Goal: Task Accomplishment & Management: Use online tool/utility

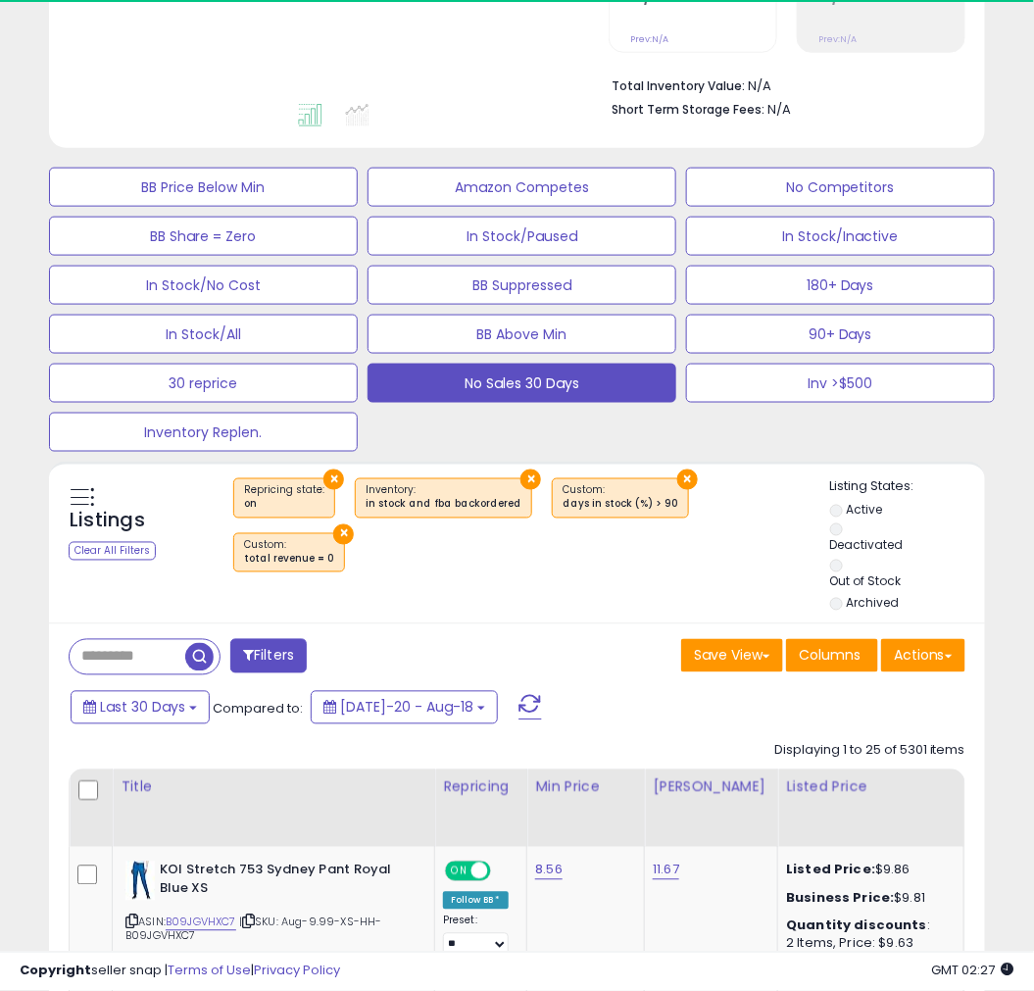
scroll to position [544, 0]
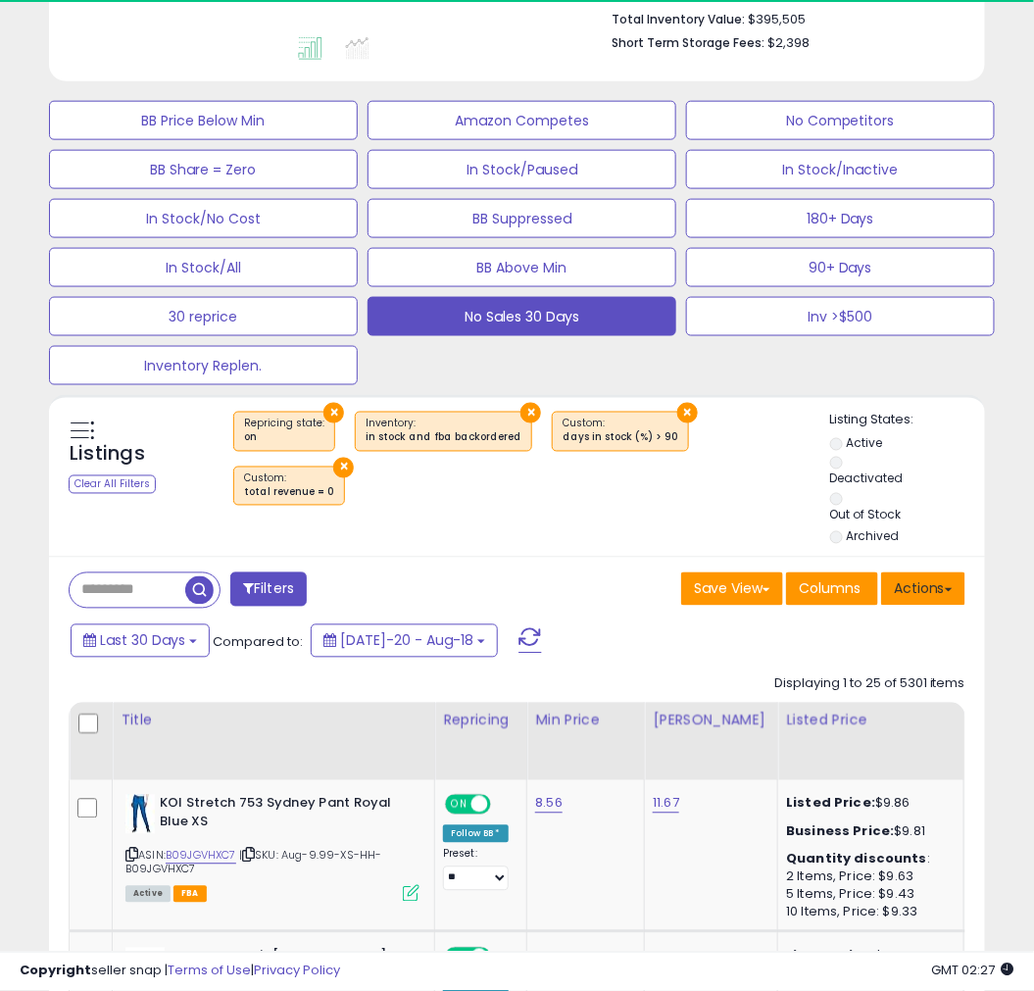
click at [912, 589] on button "Actions" at bounding box center [923, 588] width 84 height 33
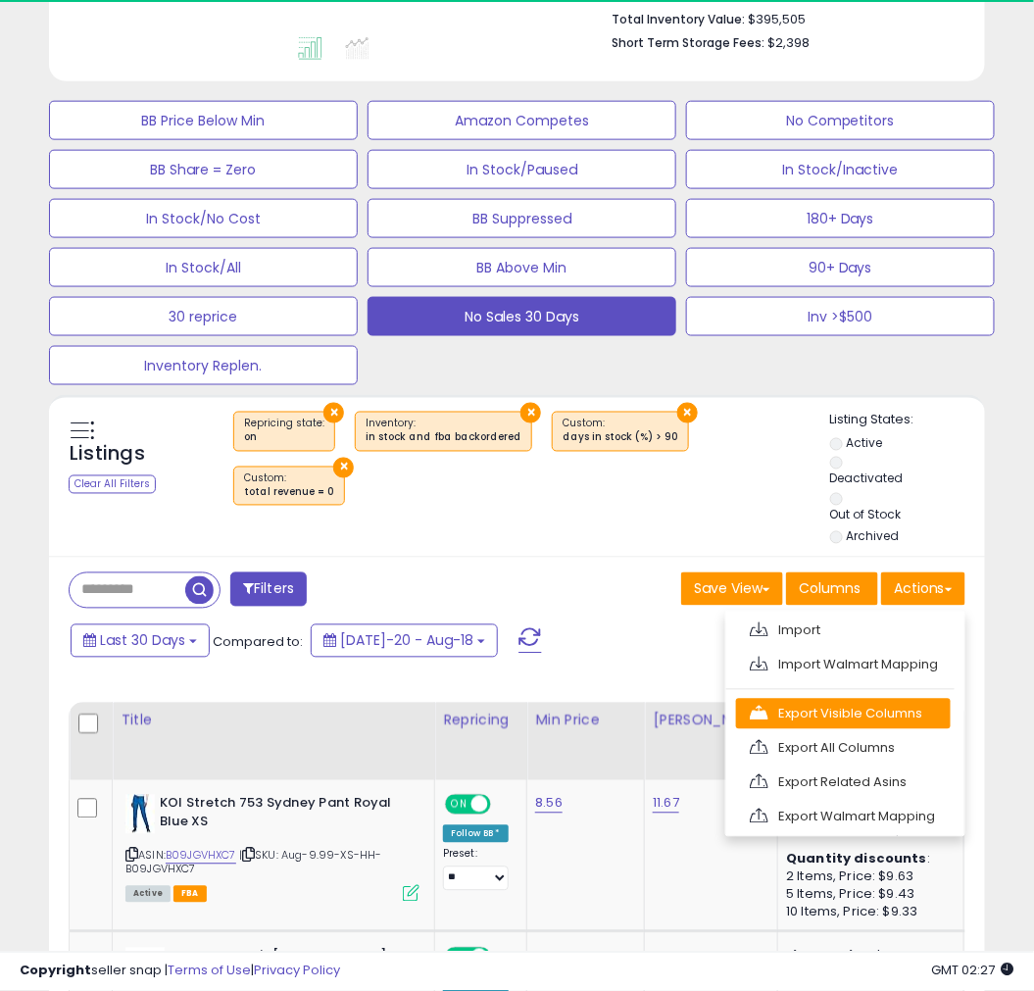
click at [808, 718] on link "Export Visible Columns" at bounding box center [843, 714] width 215 height 30
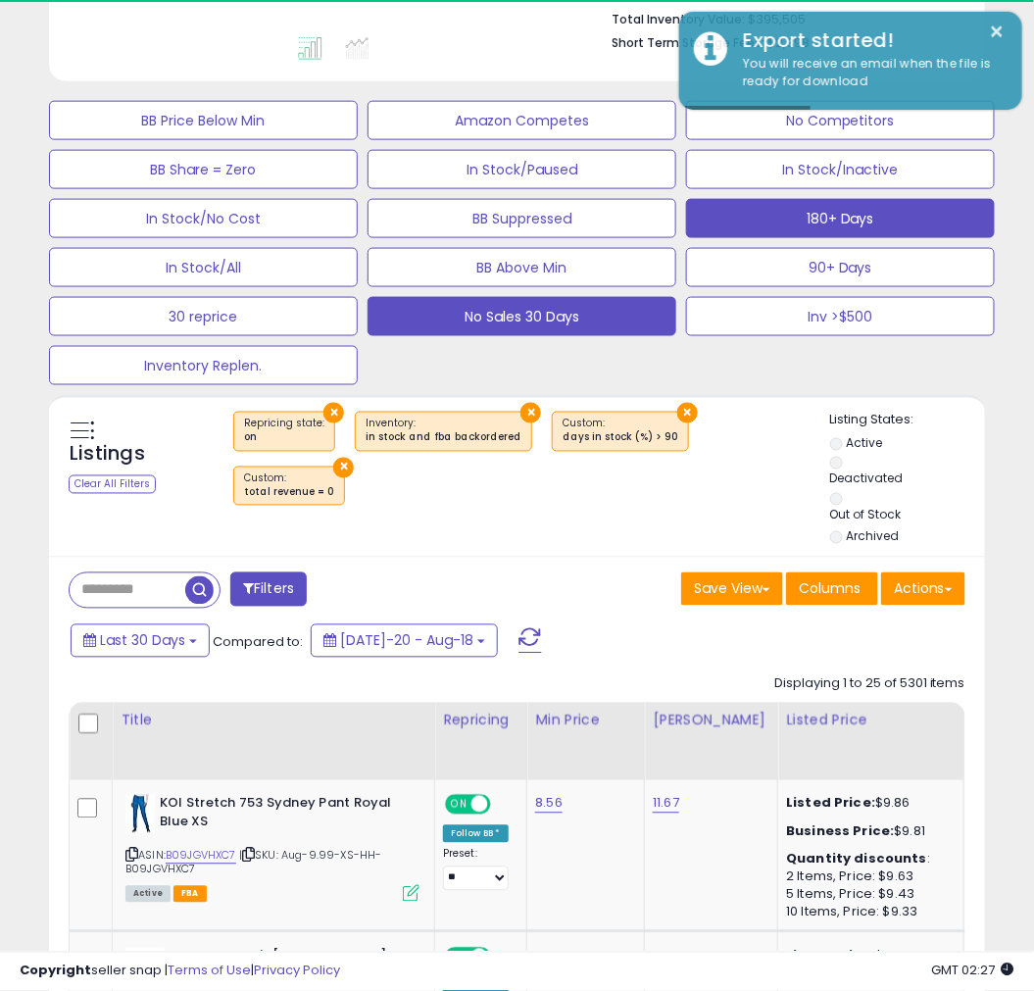
click at [784, 220] on button "180+ Days" at bounding box center [840, 218] width 309 height 39
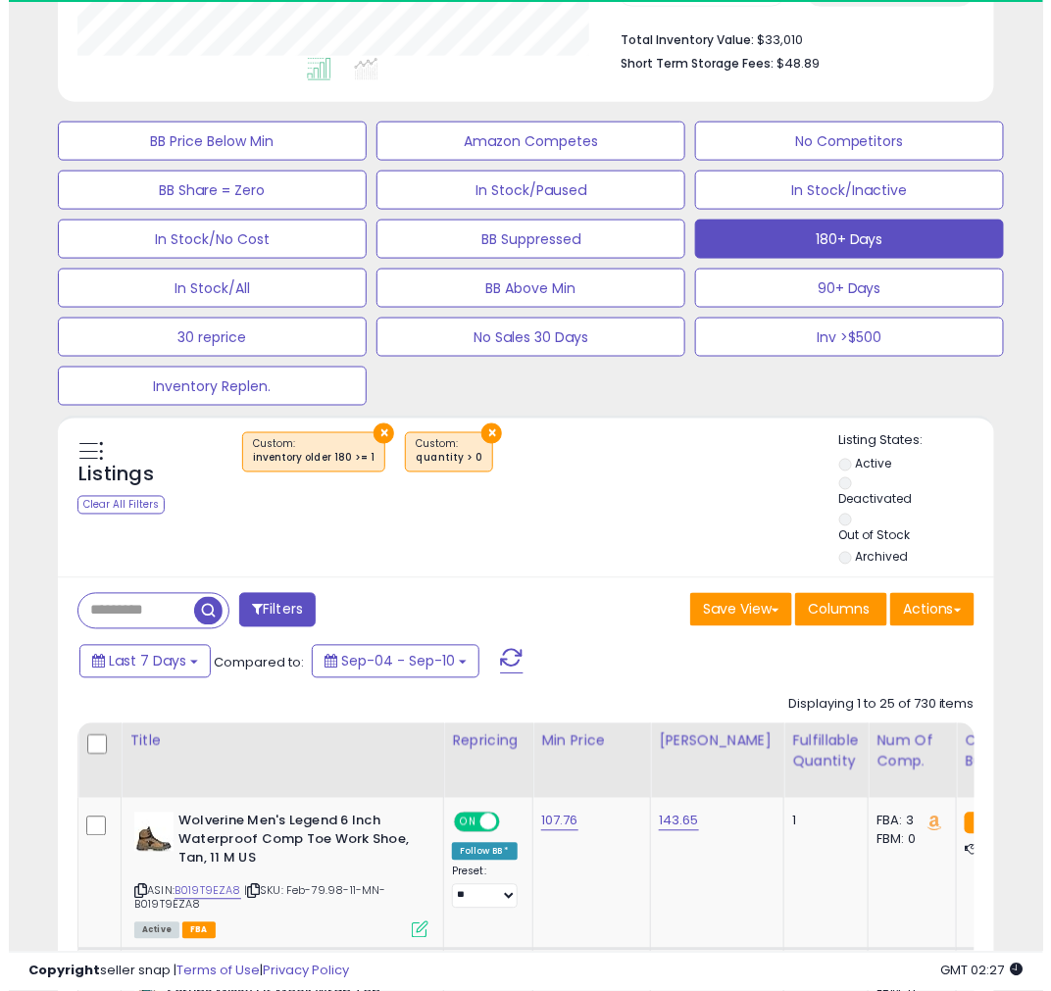
scroll to position [402, 541]
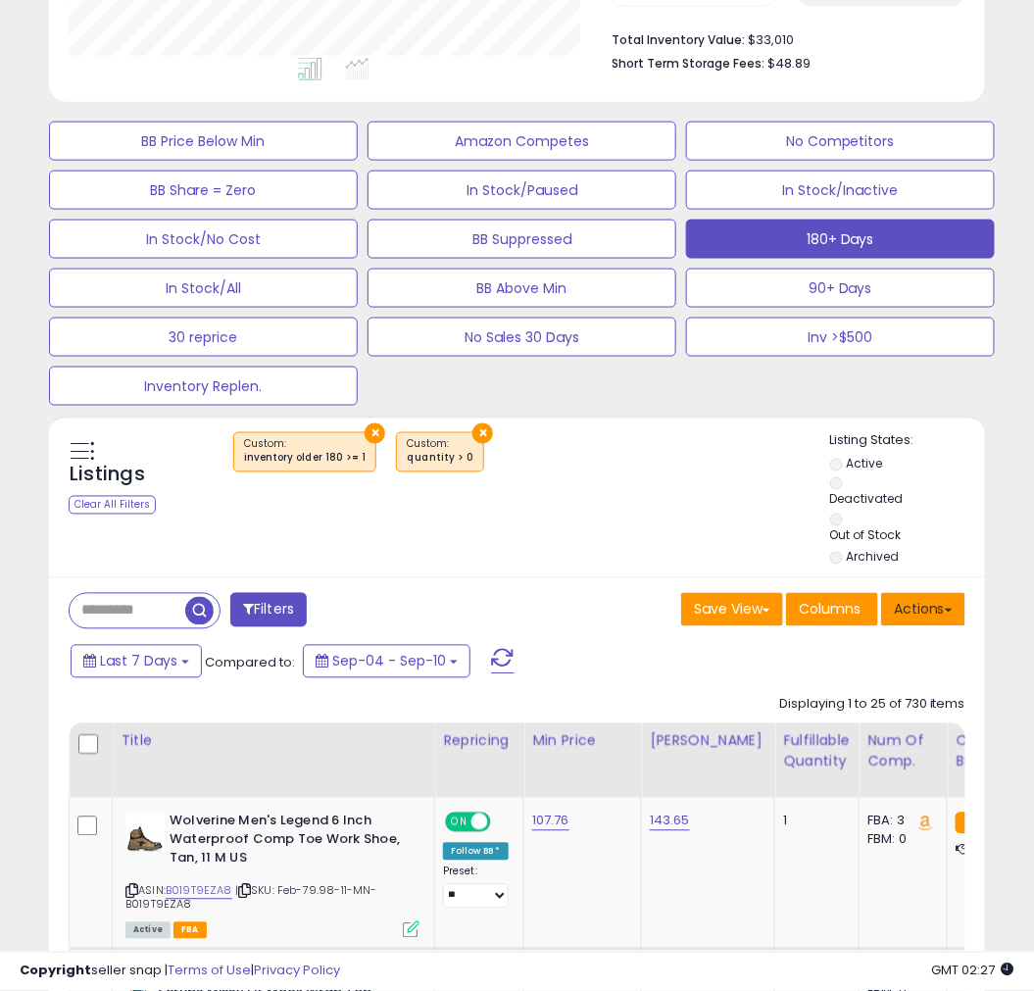
click at [914, 605] on button "Actions" at bounding box center [923, 609] width 84 height 33
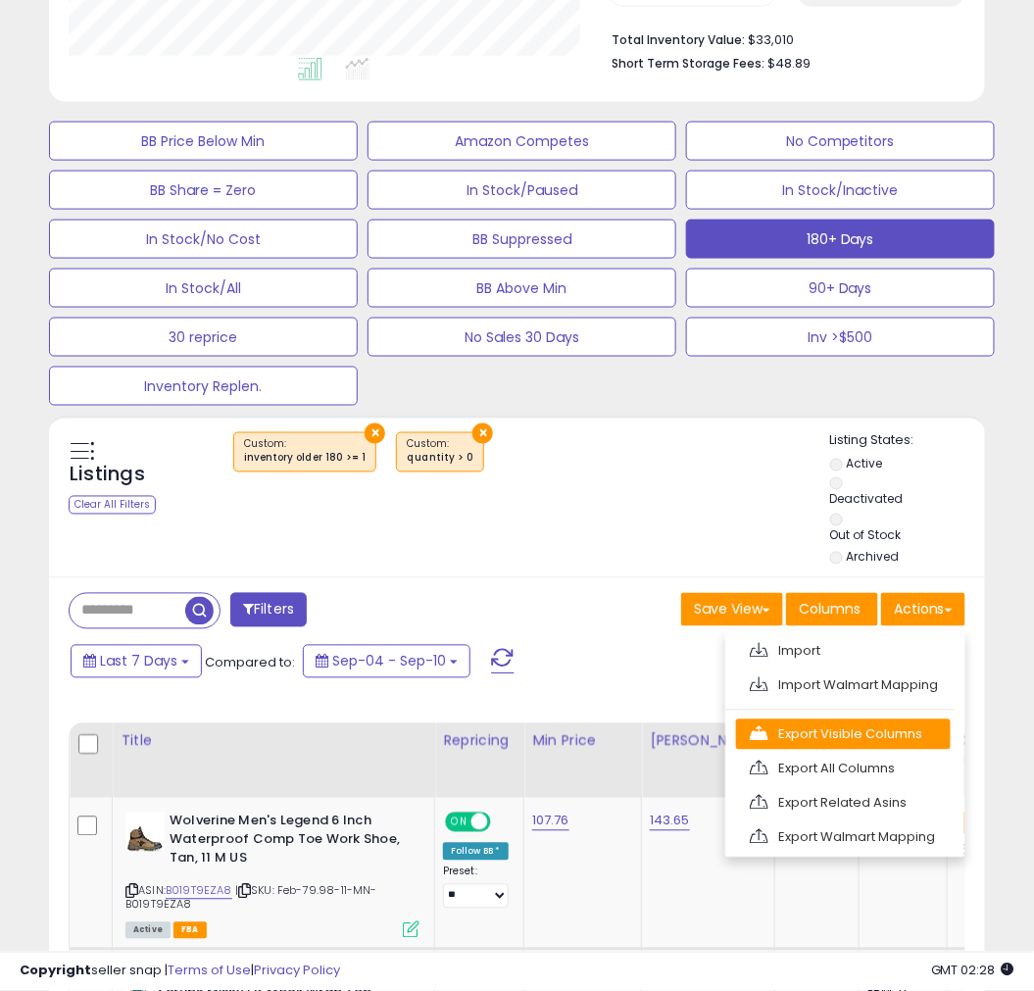
click at [808, 730] on link "Export Visible Columns" at bounding box center [843, 734] width 215 height 30
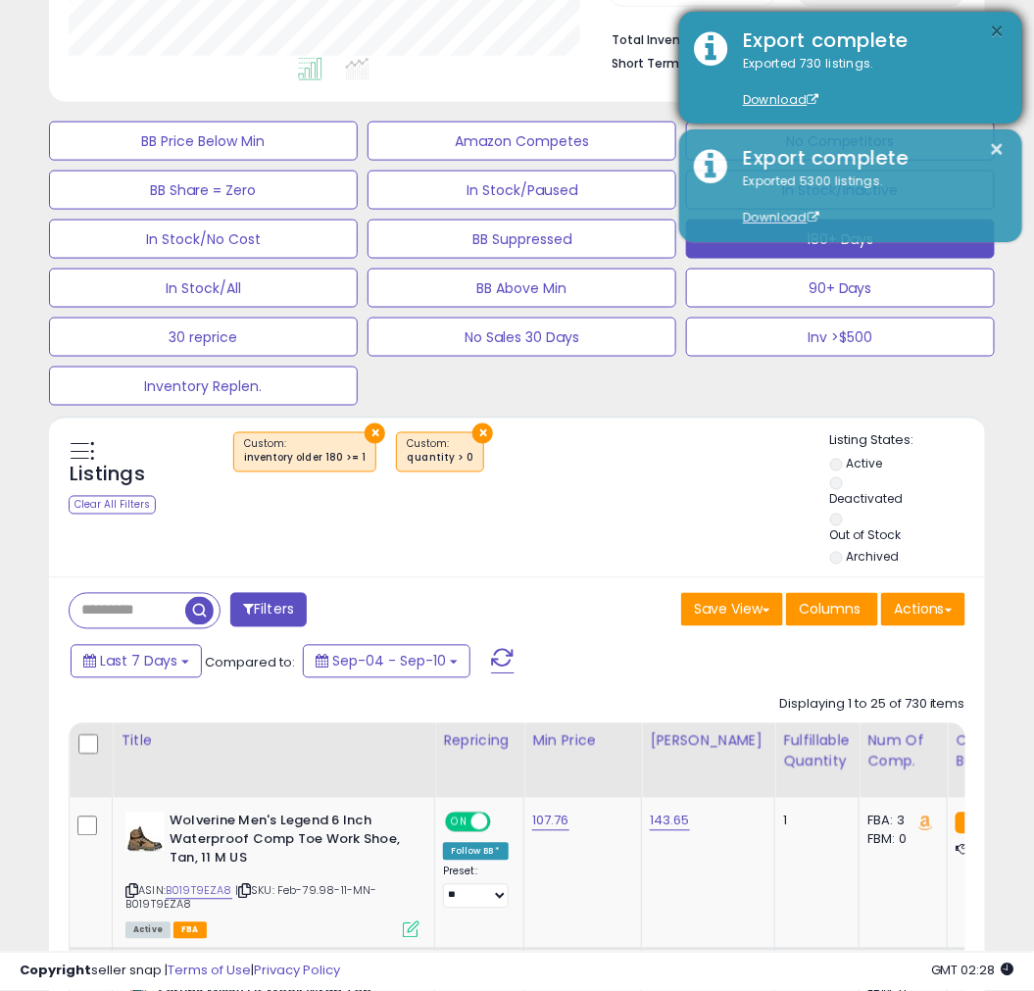
click at [995, 31] on button "×" at bounding box center [998, 32] width 16 height 24
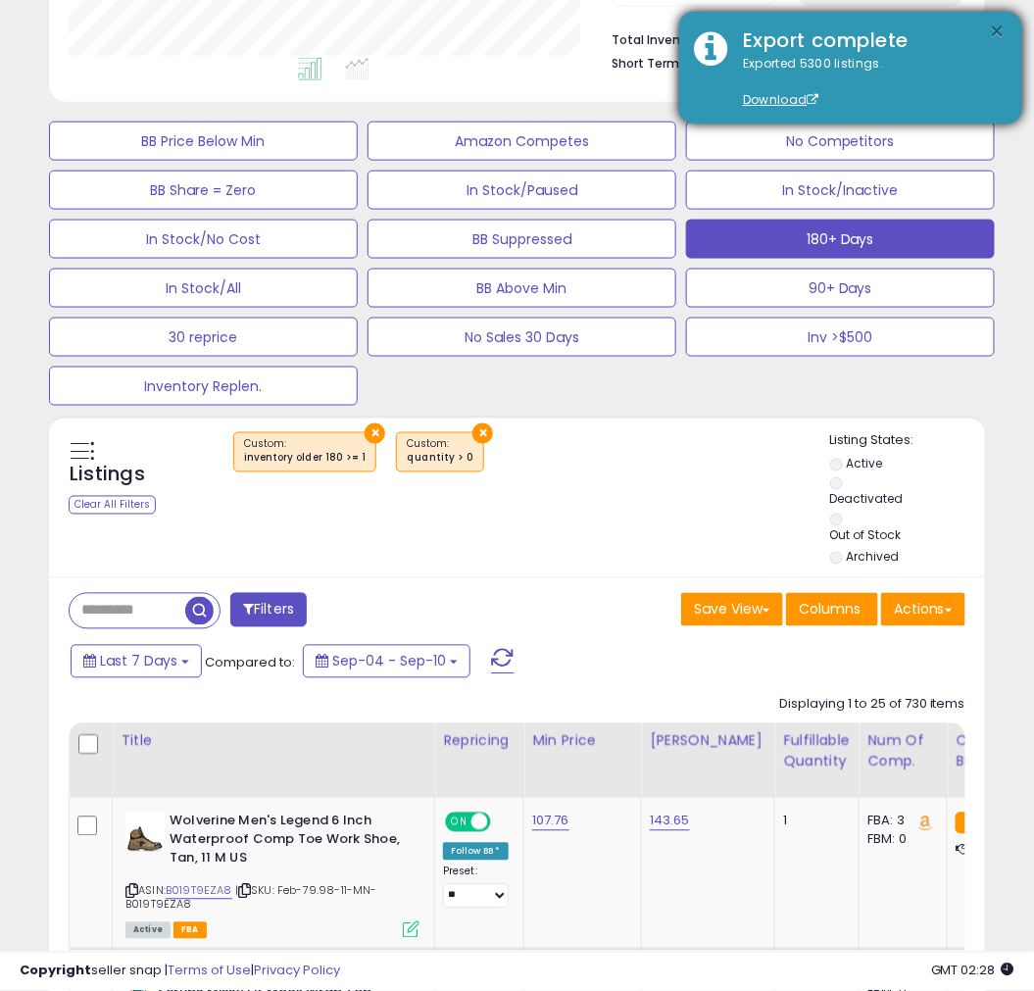
click at [994, 32] on button "×" at bounding box center [998, 32] width 16 height 24
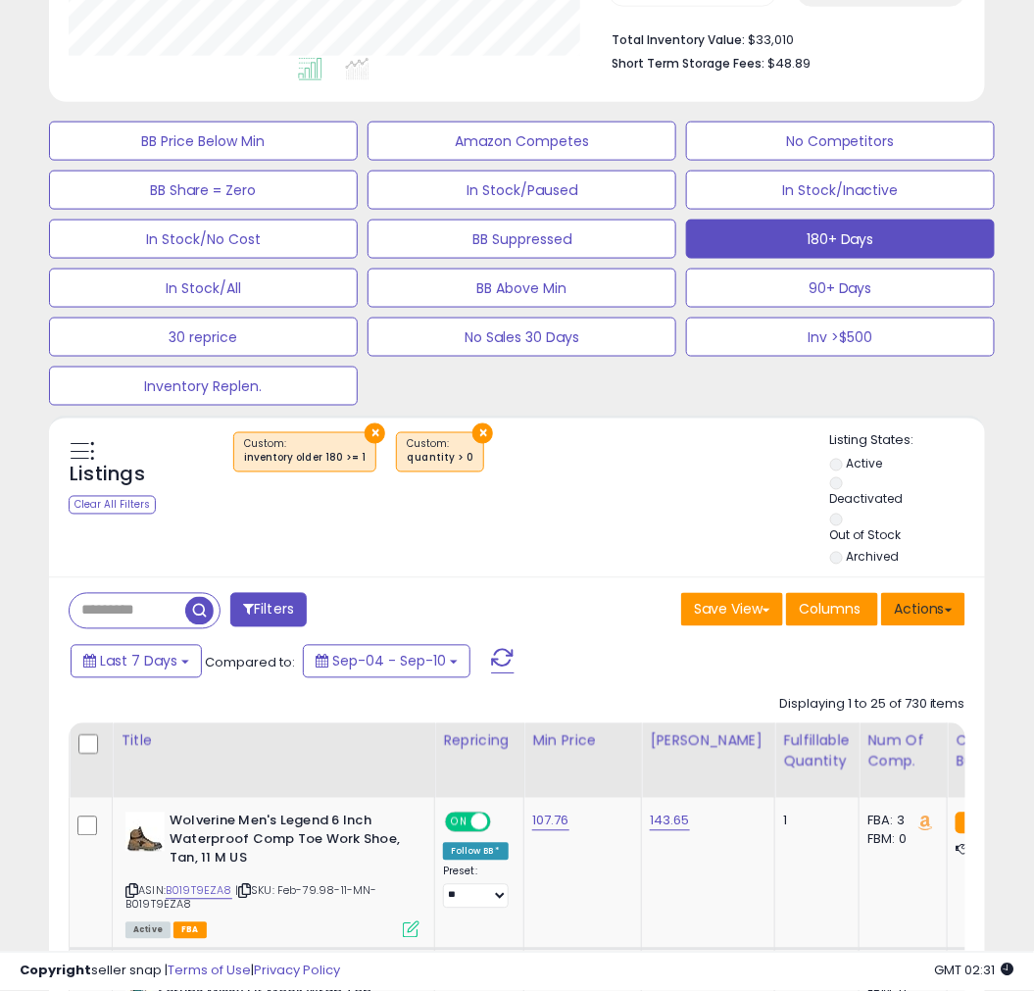
click at [916, 612] on button "Actions" at bounding box center [923, 609] width 84 height 33
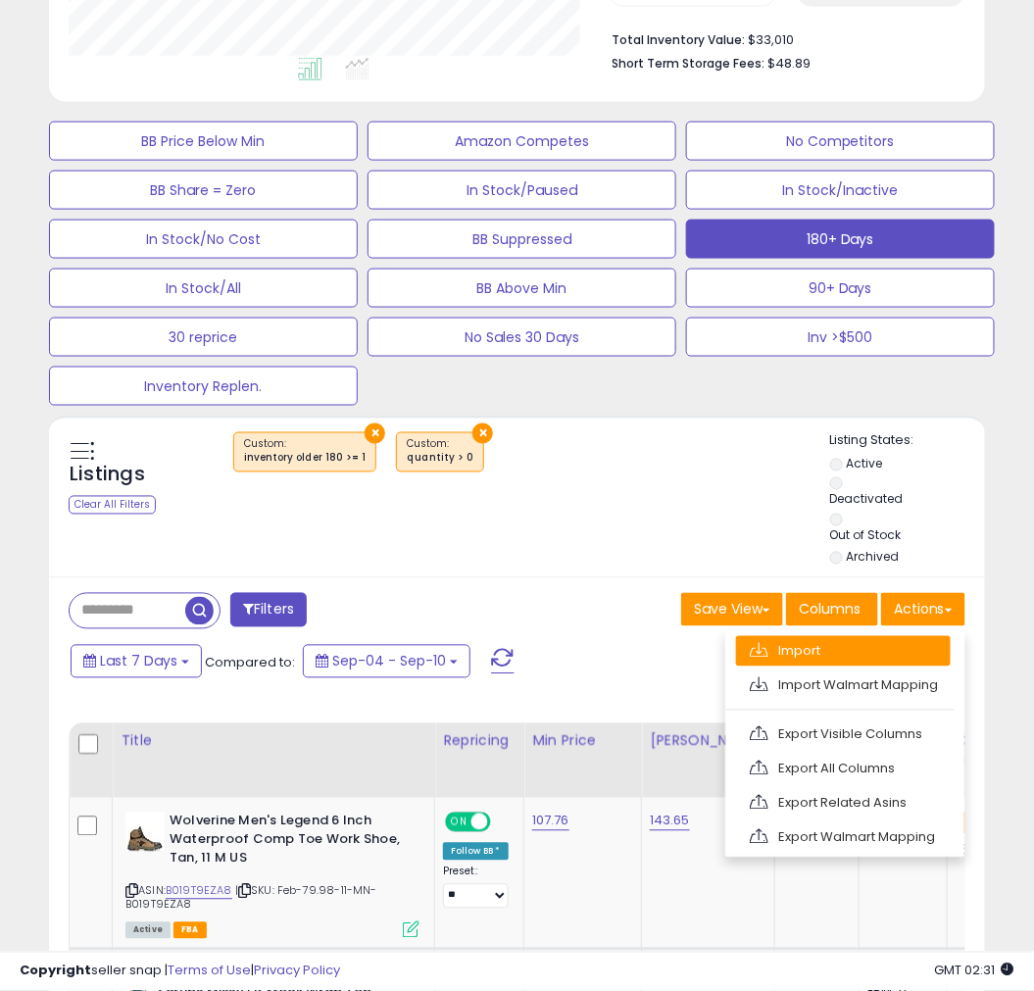
click at [823, 645] on link "Import" at bounding box center [843, 651] width 215 height 30
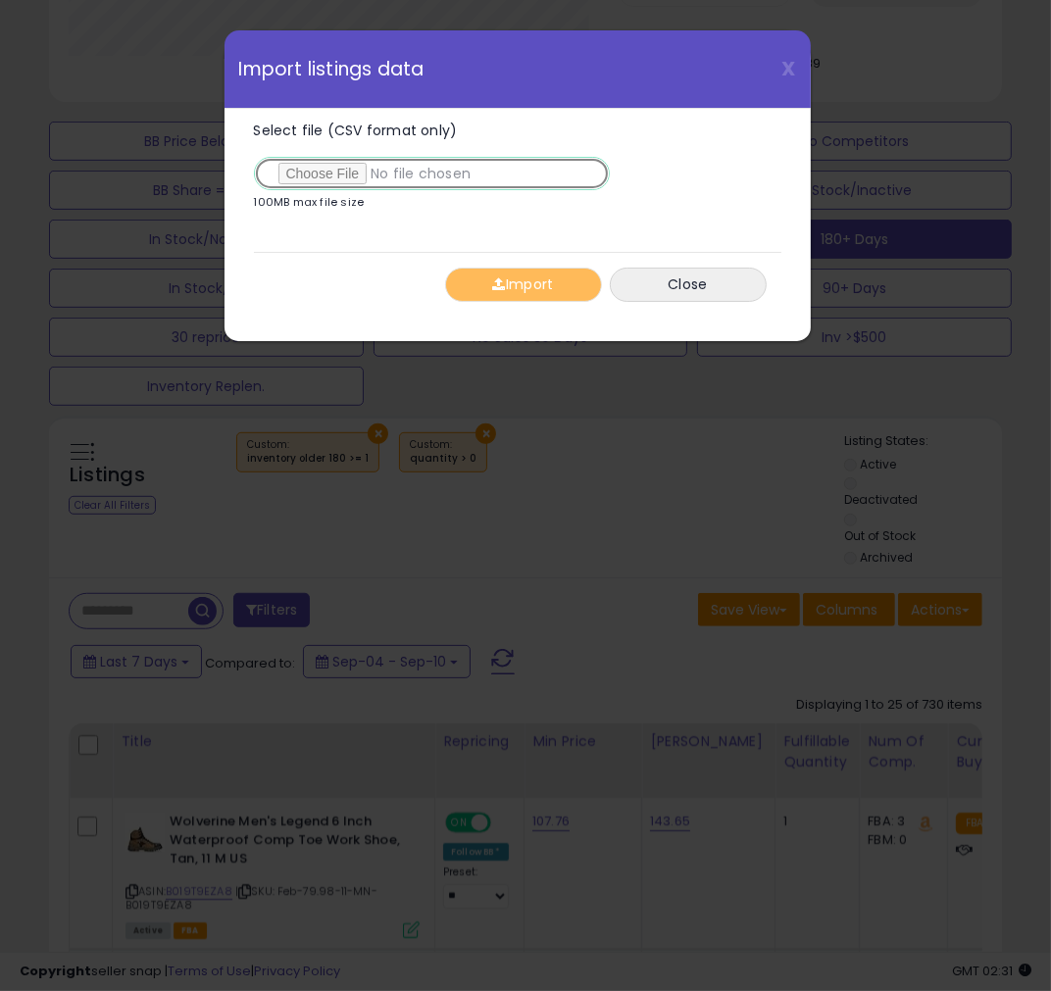
click at [333, 179] on input "Select file (CSV format only)" at bounding box center [432, 173] width 356 height 33
click at [532, 285] on button "Import" at bounding box center [523, 285] width 157 height 34
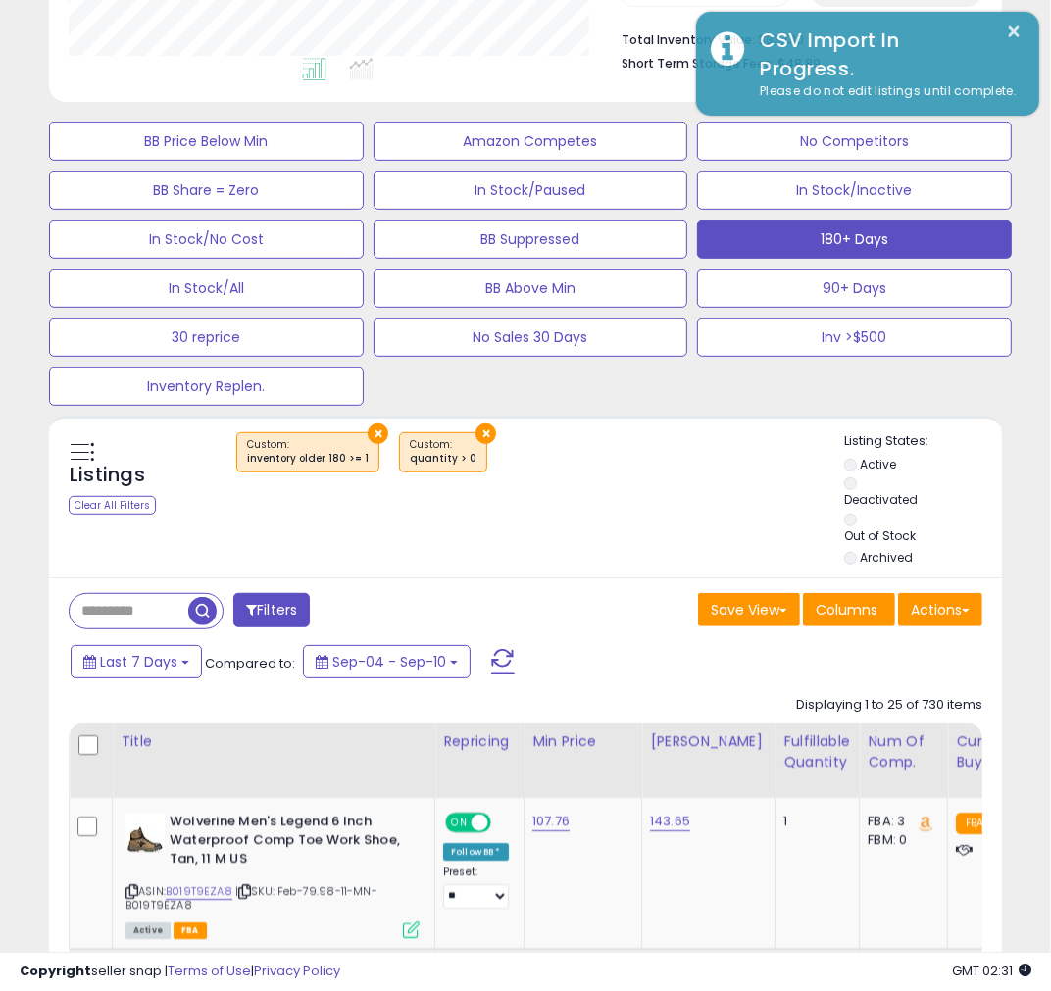
scroll to position [979580, 979441]
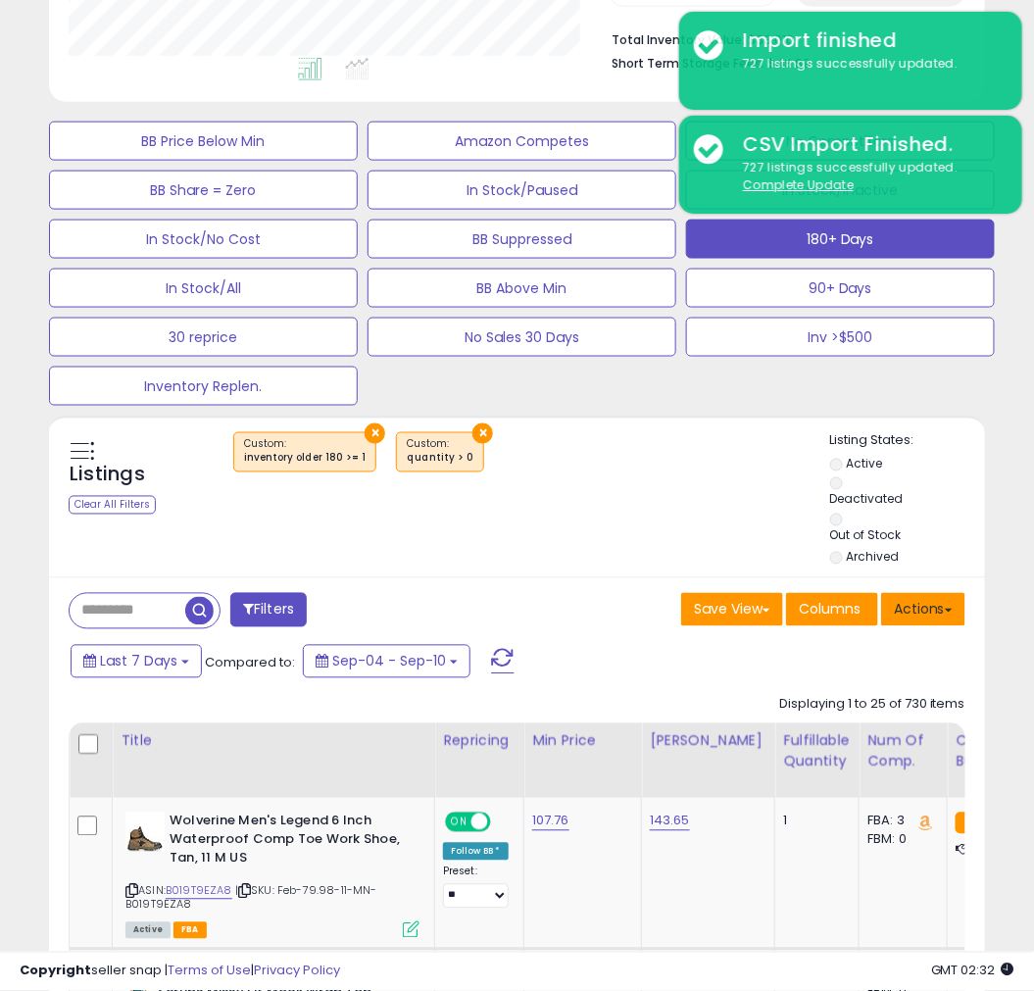
click at [919, 608] on button "Actions" at bounding box center [923, 609] width 84 height 33
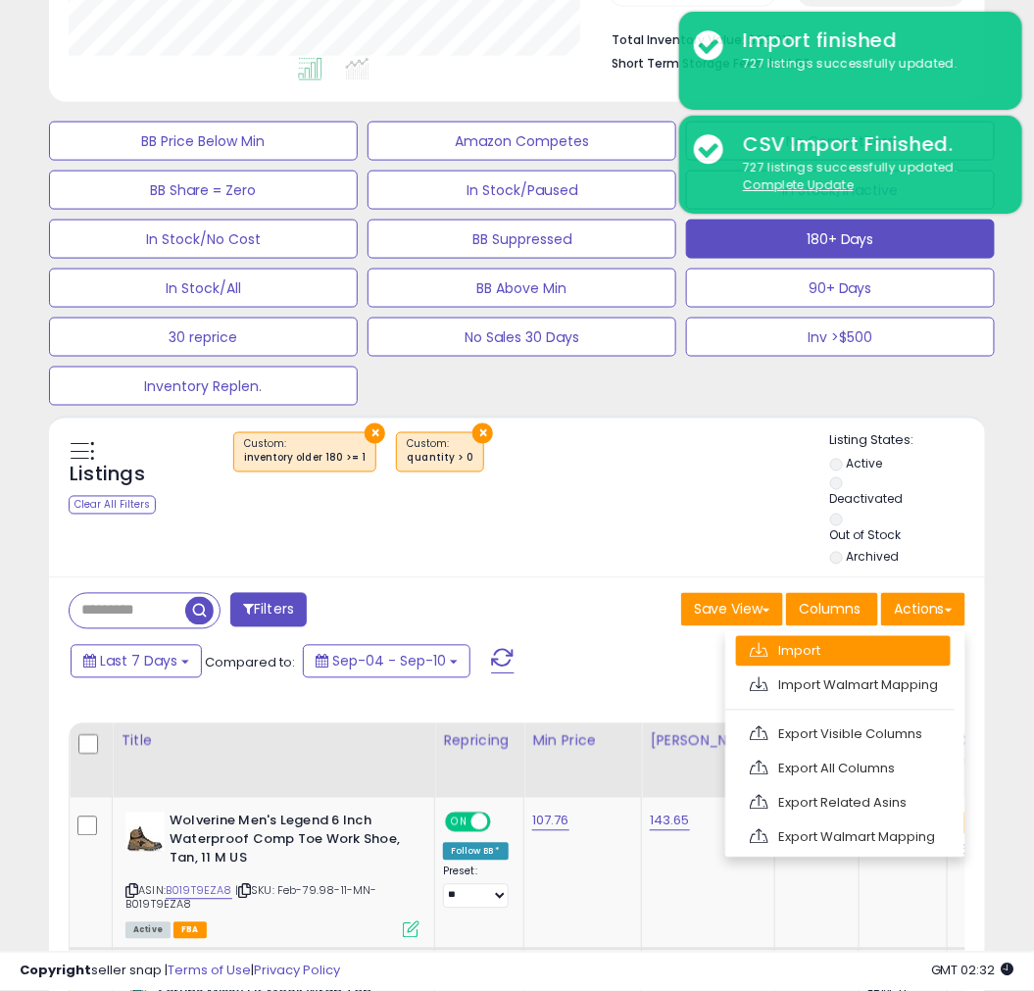
click at [866, 660] on link "Import" at bounding box center [843, 651] width 215 height 30
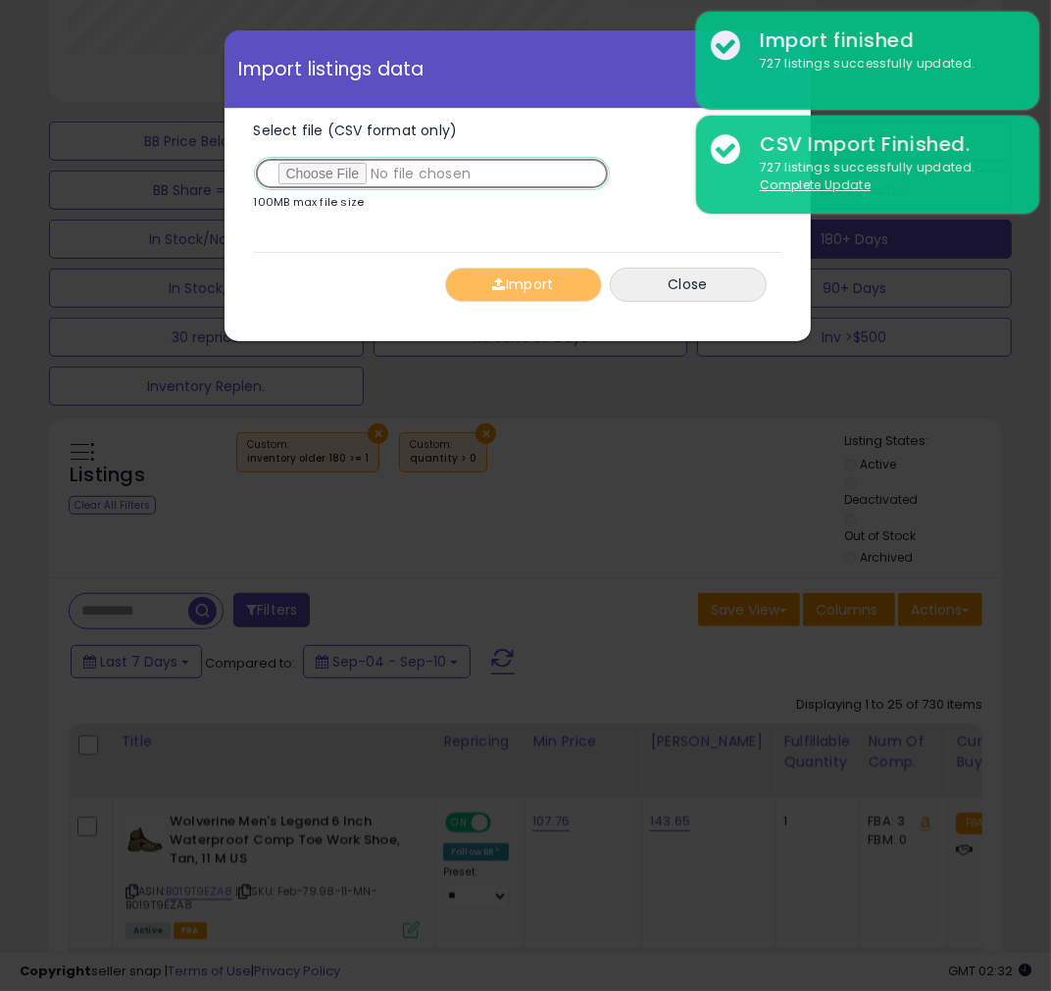
click at [304, 167] on input "Select file (CSV format only)" at bounding box center [432, 173] width 356 height 33
type input "**********"
click at [519, 277] on button "Import" at bounding box center [523, 285] width 157 height 34
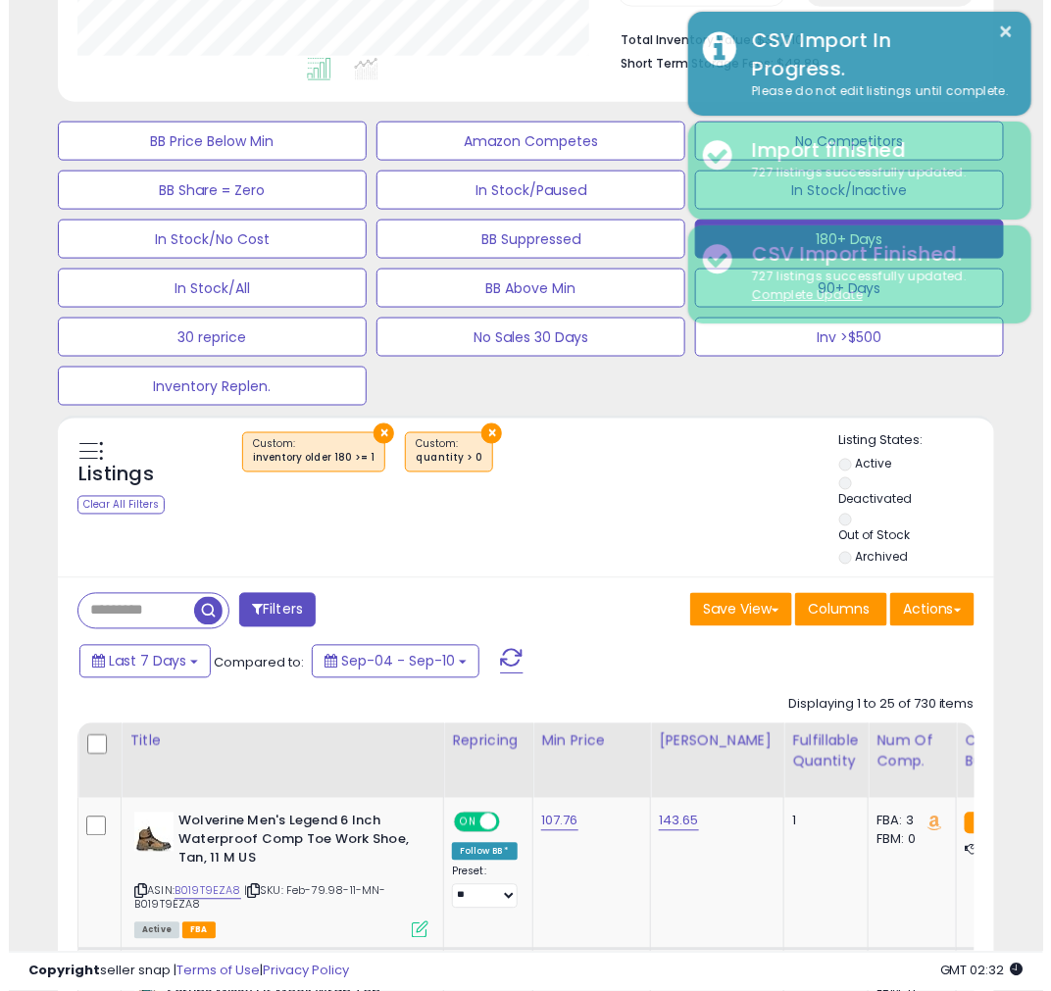
scroll to position [979580, 979441]
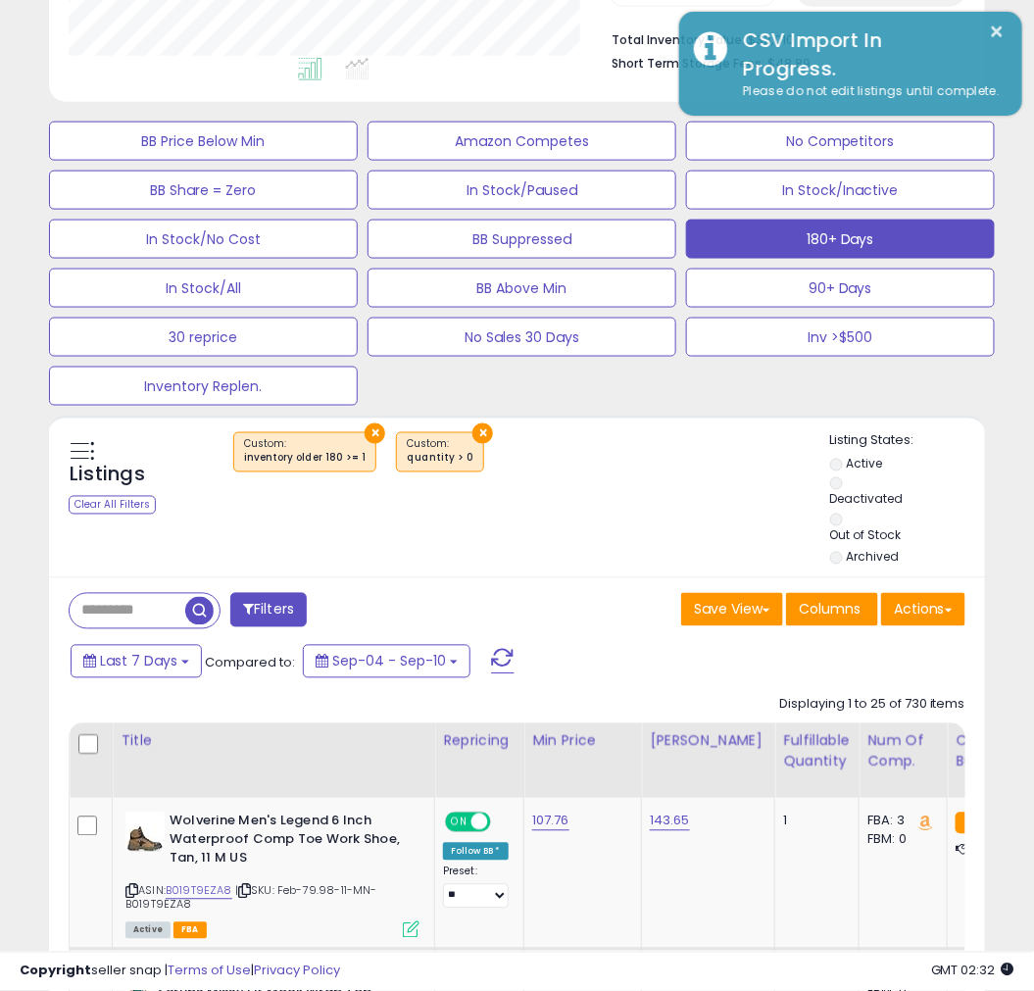
click at [103, 614] on input "text" at bounding box center [128, 611] width 116 height 34
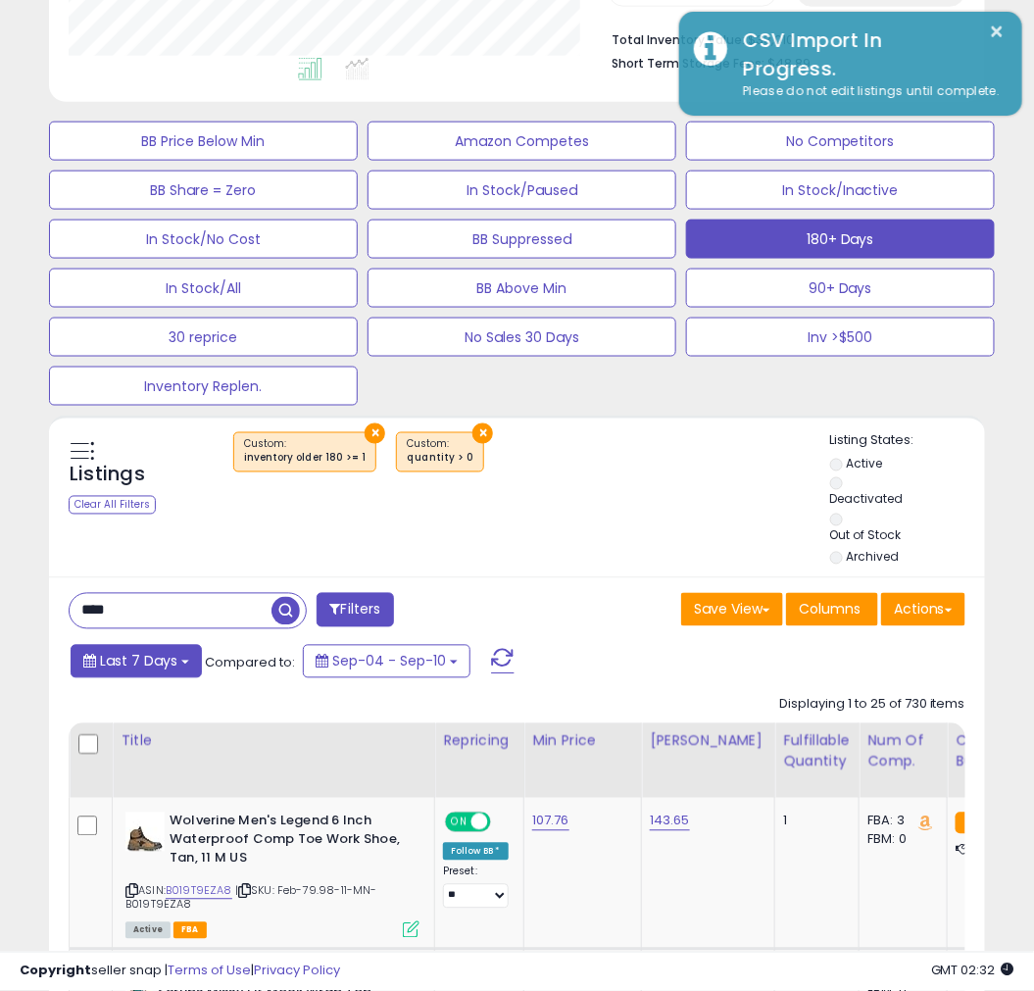
type input "********"
click at [345, 601] on button "Filters" at bounding box center [355, 610] width 76 height 34
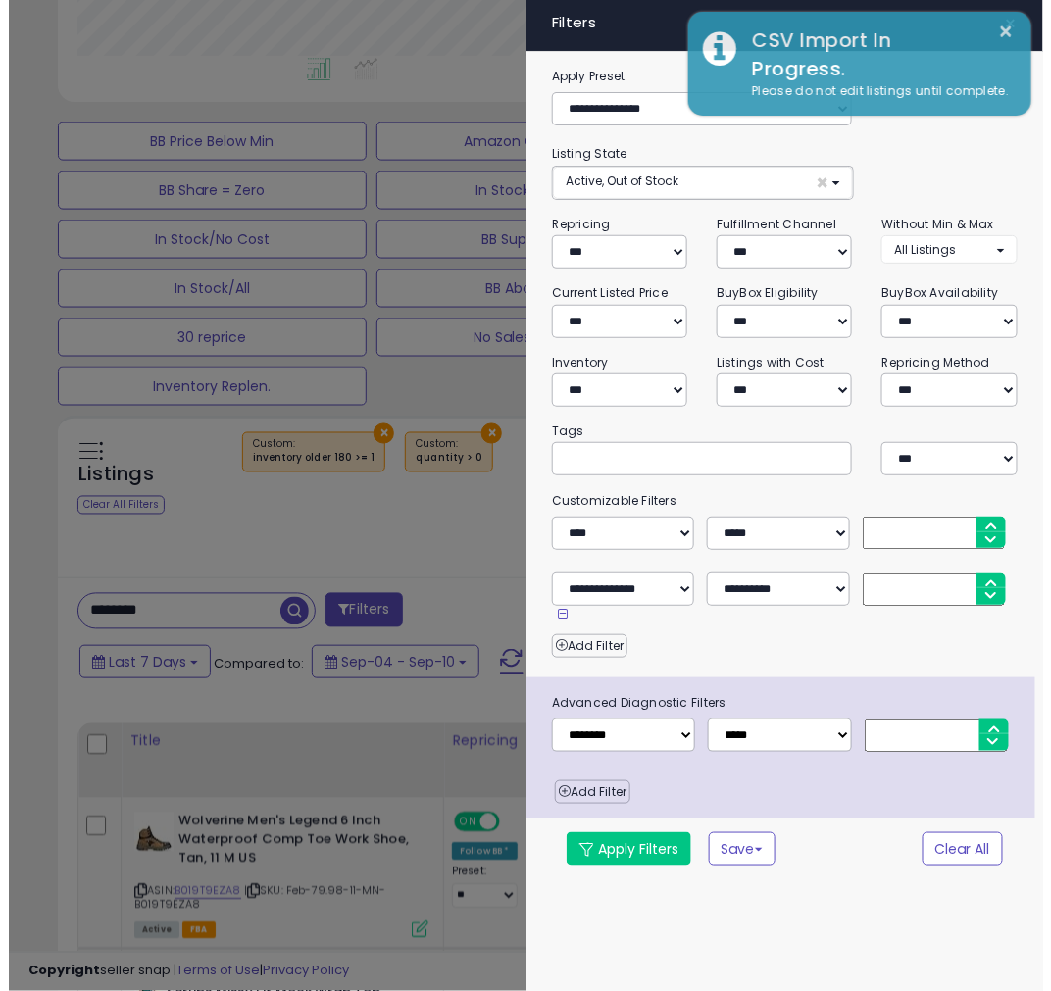
scroll to position [402, 550]
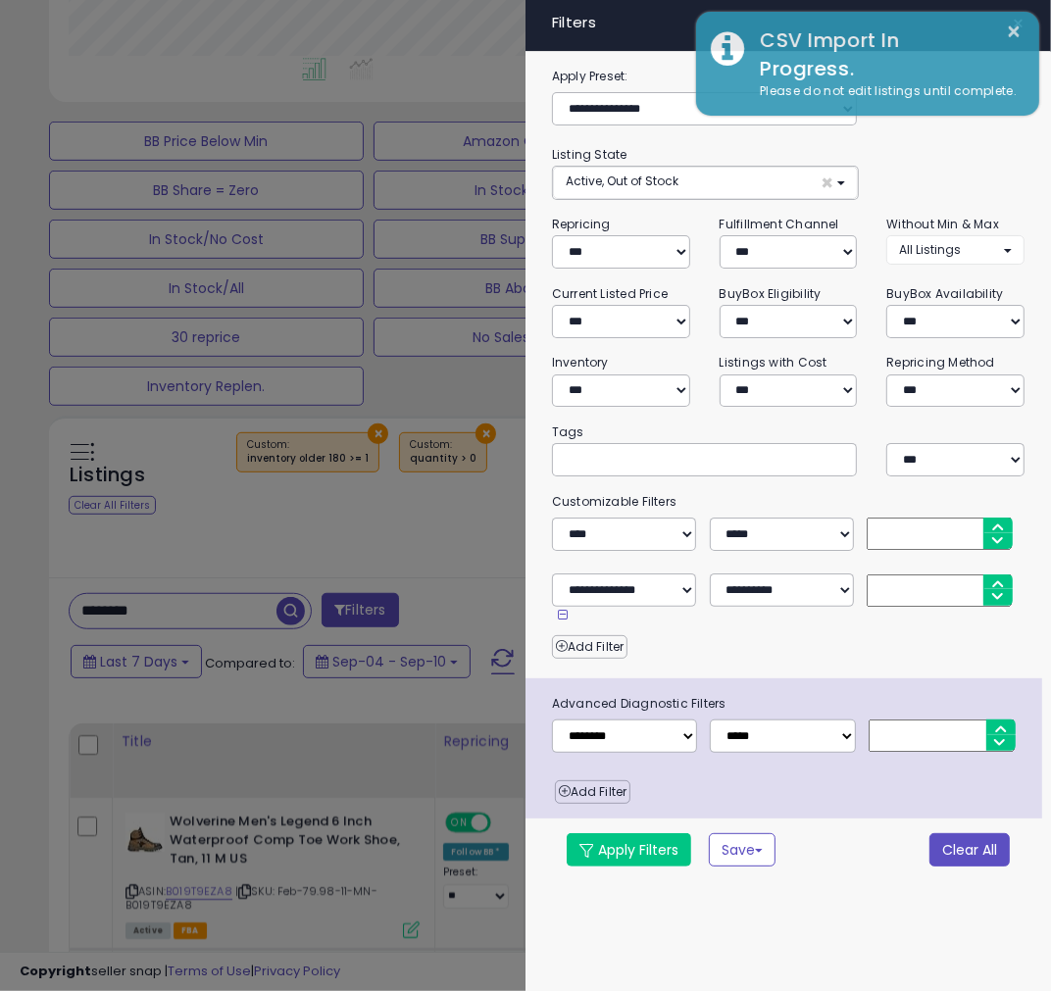
click at [967, 854] on button "Clear All" at bounding box center [969, 849] width 80 height 33
select select "*"
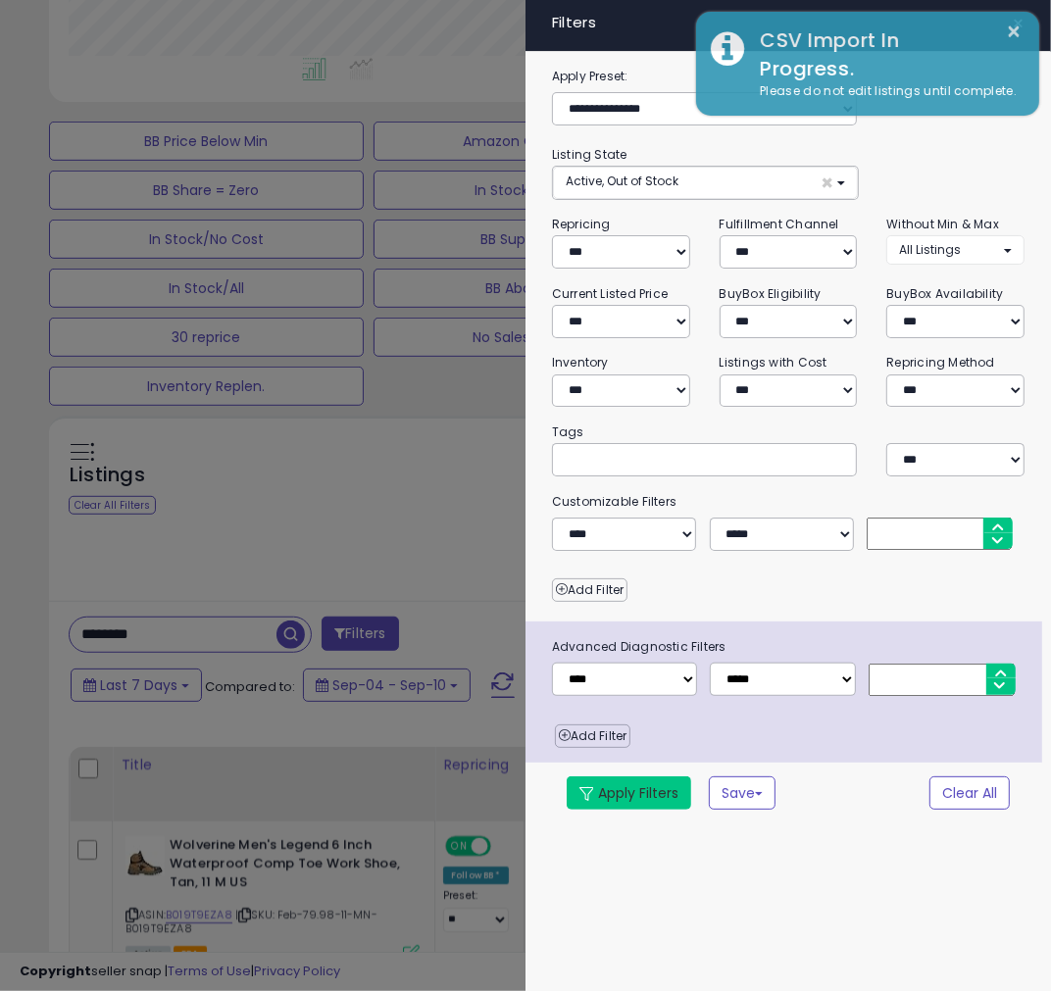
click at [614, 790] on button "Apply Filters" at bounding box center [628, 792] width 124 height 33
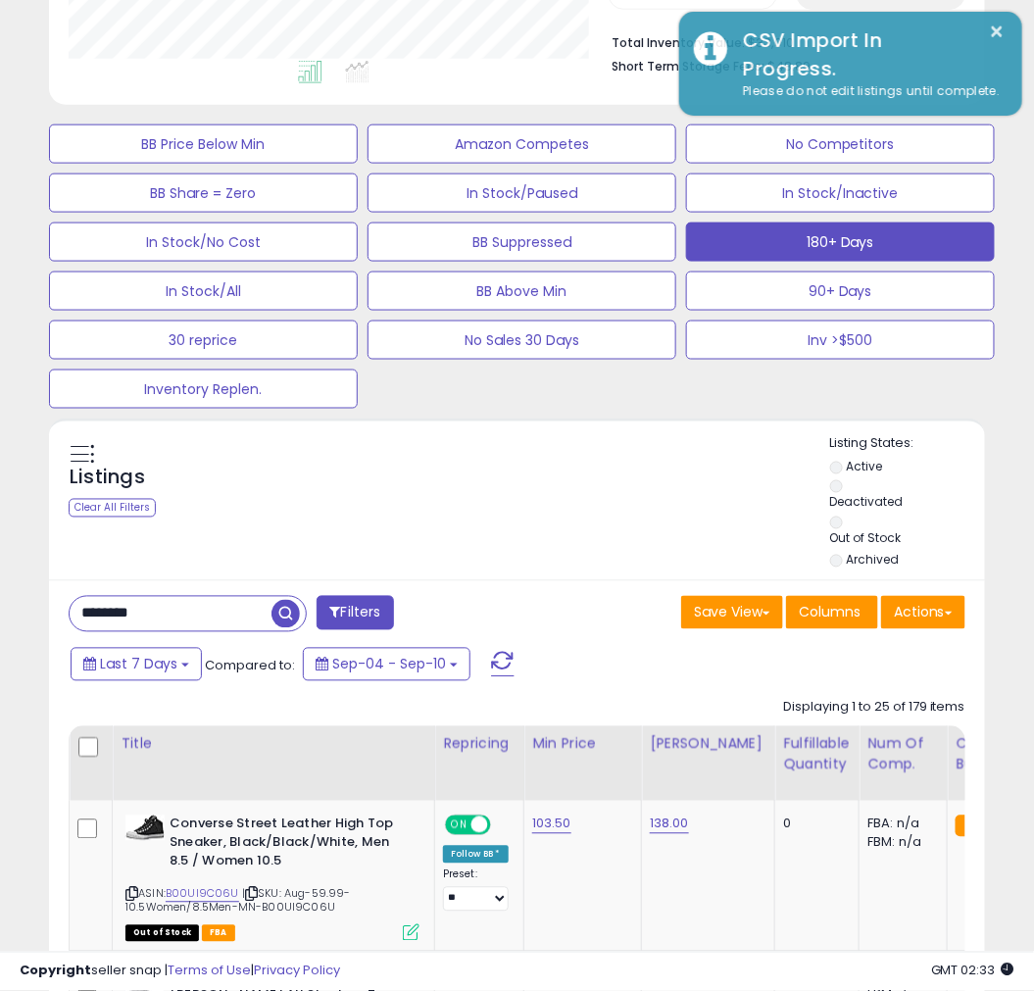
scroll to position [979580, 979441]
click at [909, 609] on button "Actions" at bounding box center [923, 612] width 84 height 33
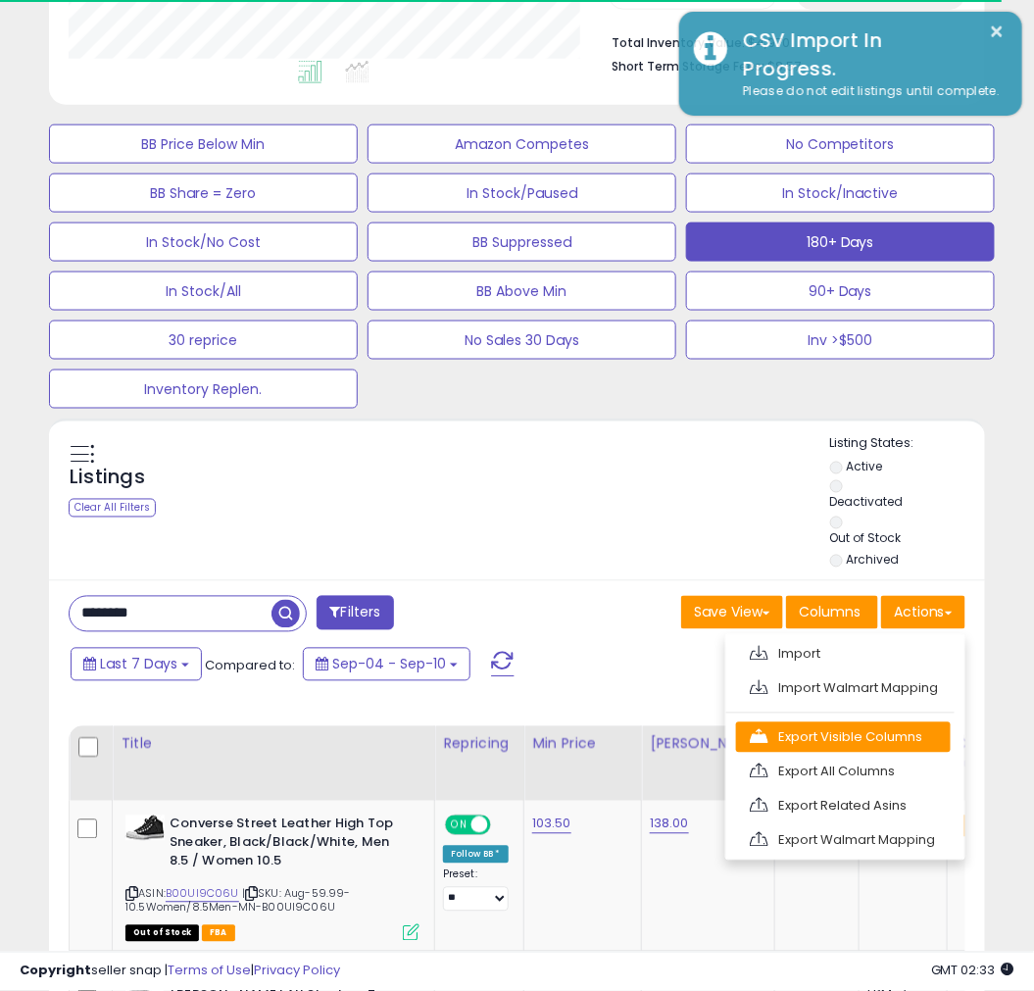
click at [811, 737] on link "Export Visible Columns" at bounding box center [843, 737] width 215 height 30
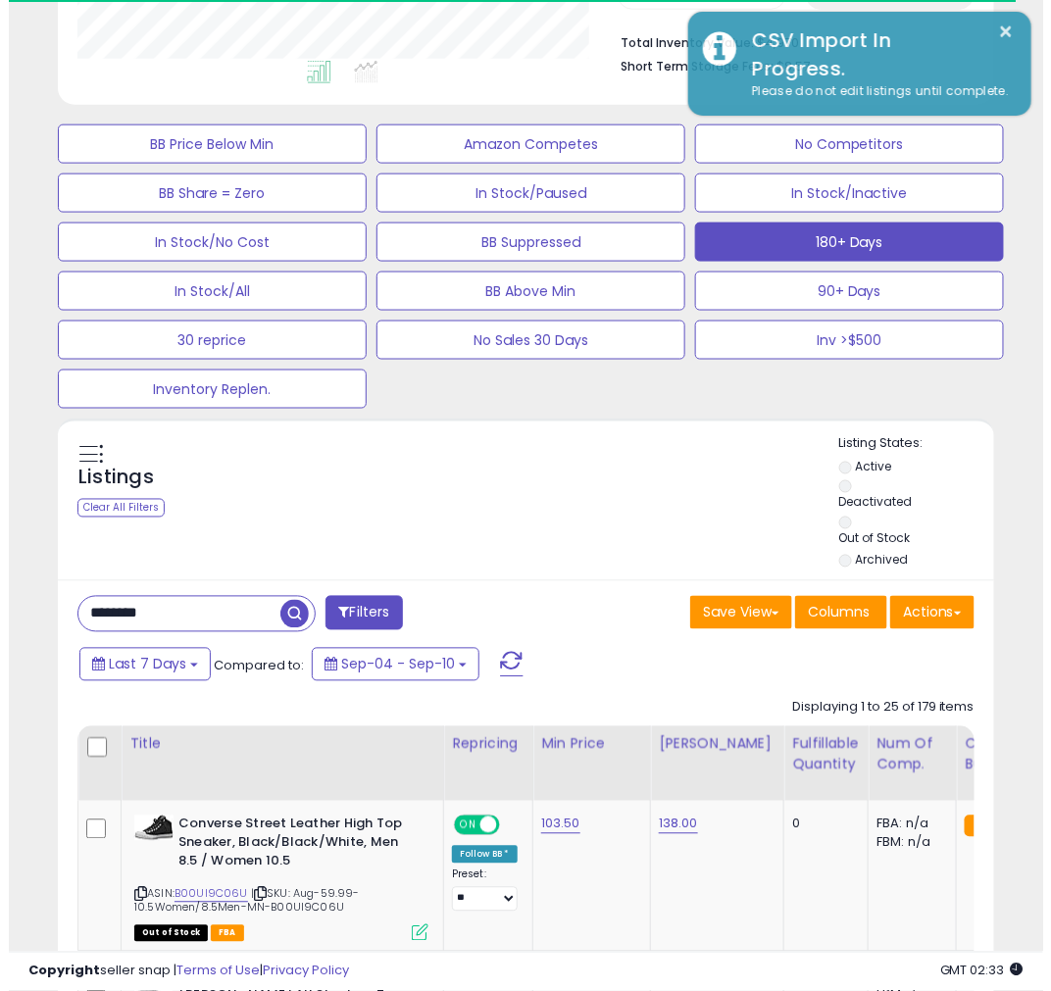
scroll to position [402, 541]
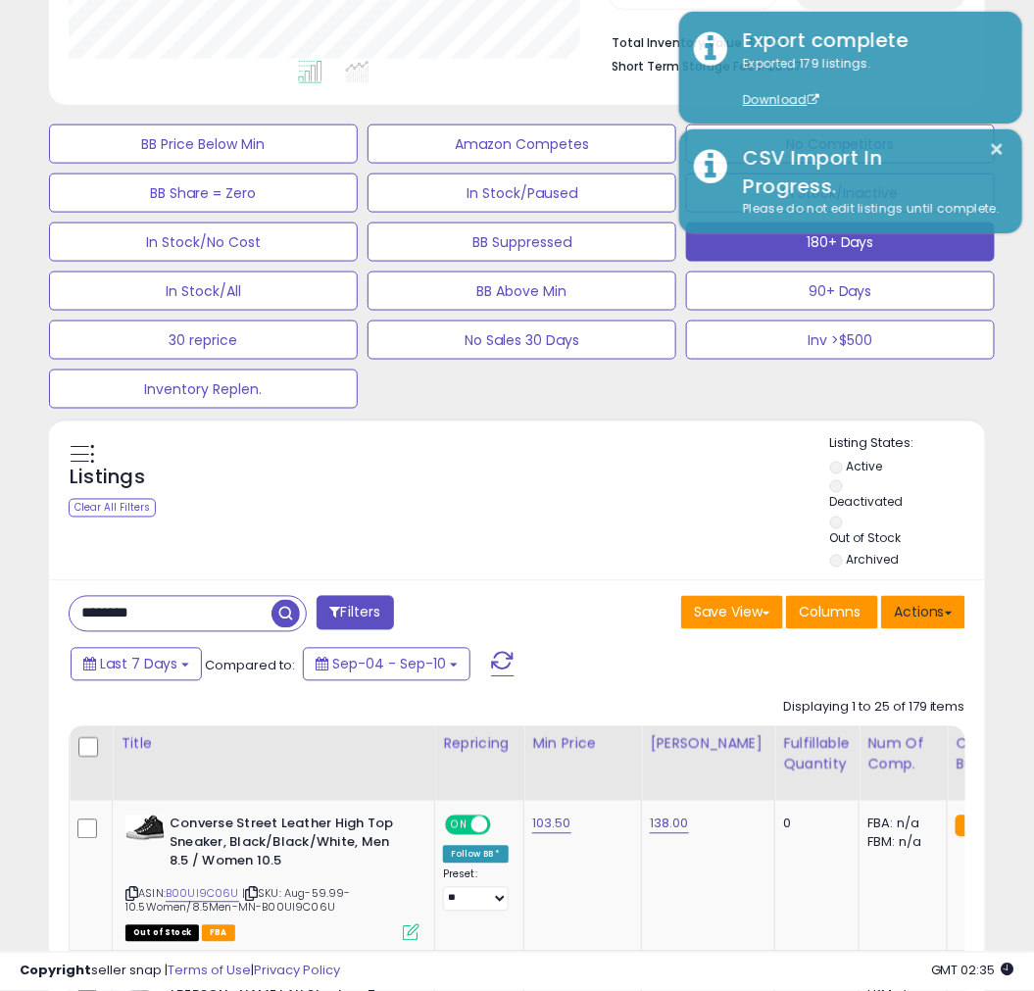
click at [911, 610] on button "Actions" at bounding box center [923, 612] width 84 height 33
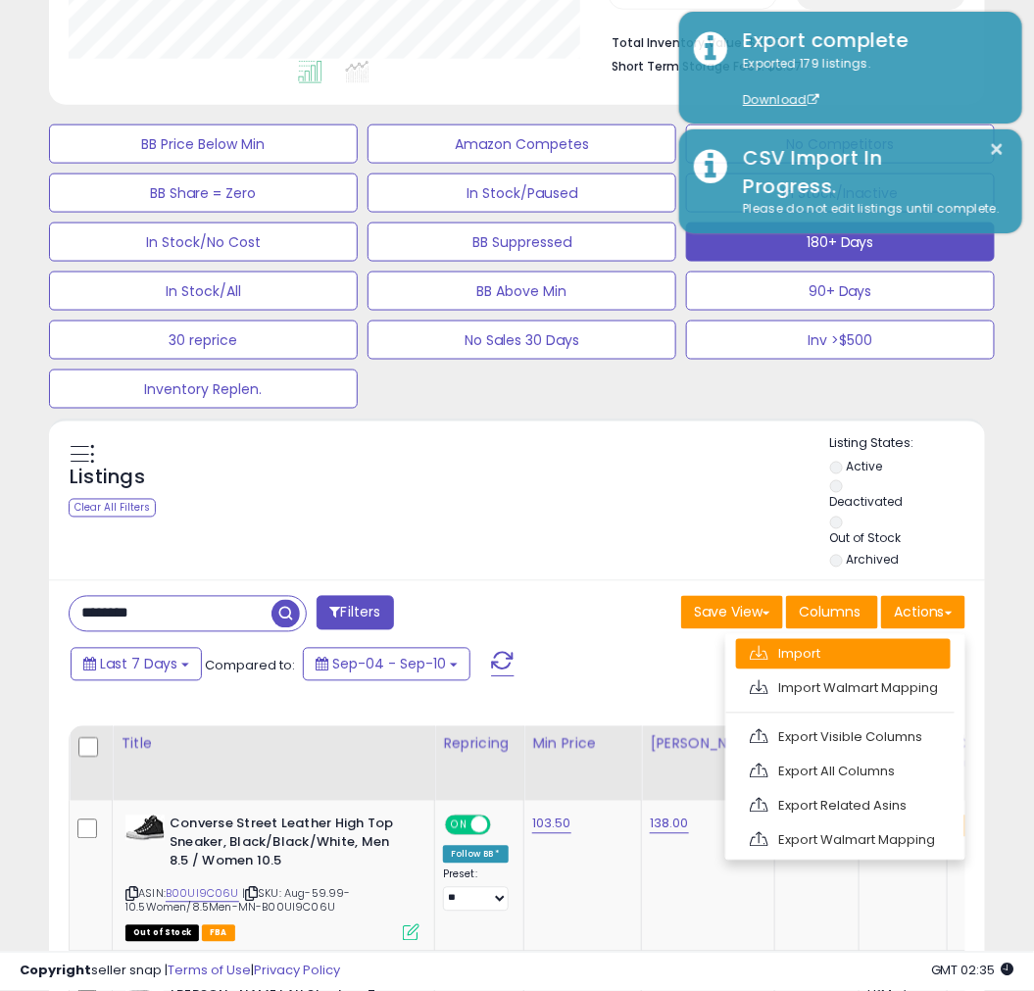
click at [796, 661] on link "Import" at bounding box center [843, 654] width 215 height 30
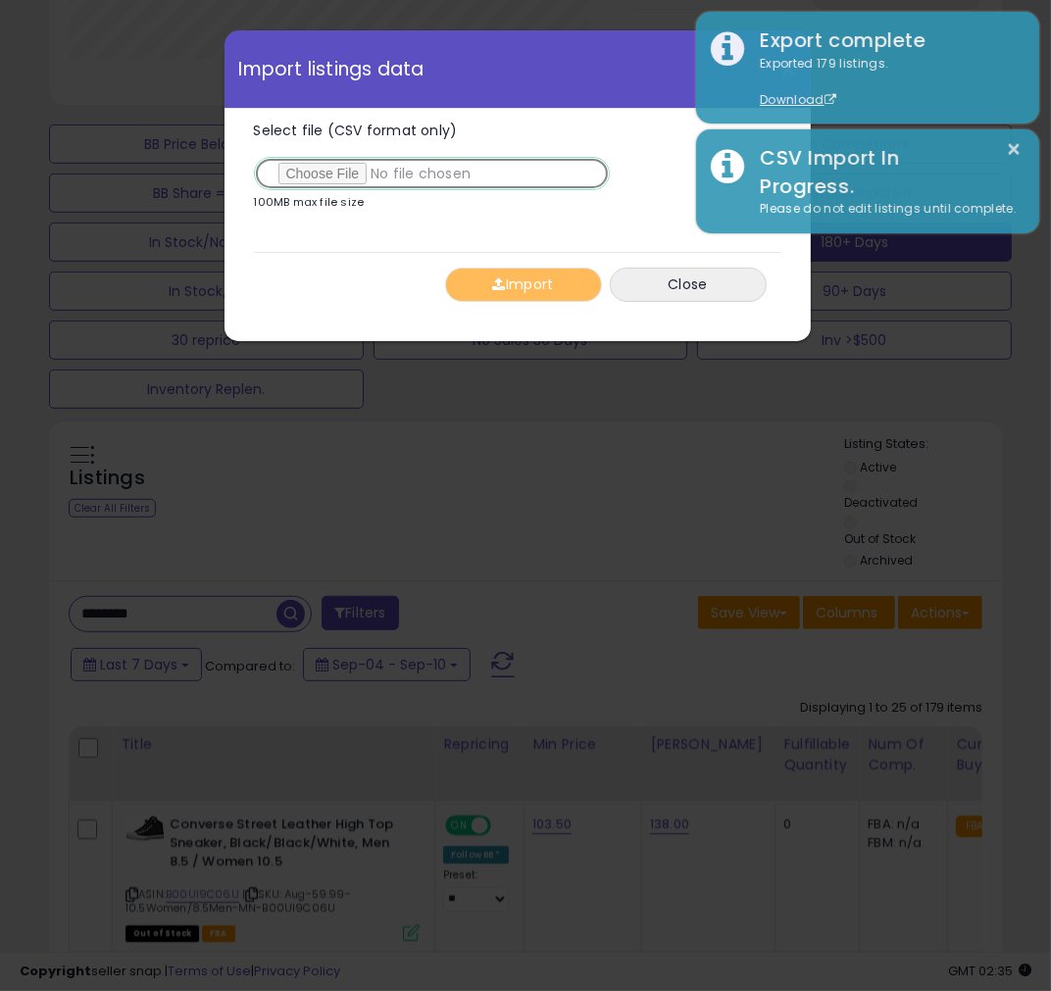
click at [328, 180] on input "Select file (CSV format only)" at bounding box center [432, 173] width 356 height 33
type input "**********"
click at [534, 284] on button "Import" at bounding box center [523, 285] width 157 height 34
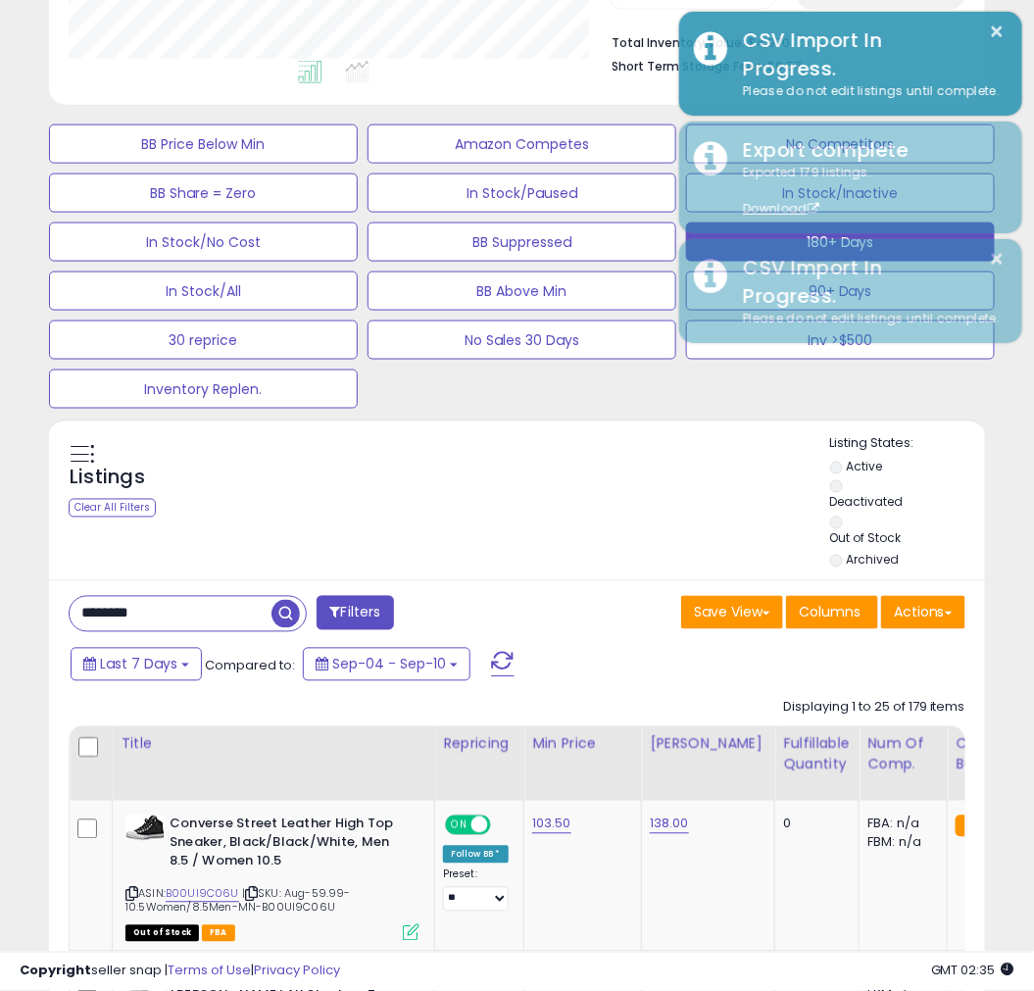
scroll to position [979580, 979441]
